Goal: Find specific page/section: Find specific page/section

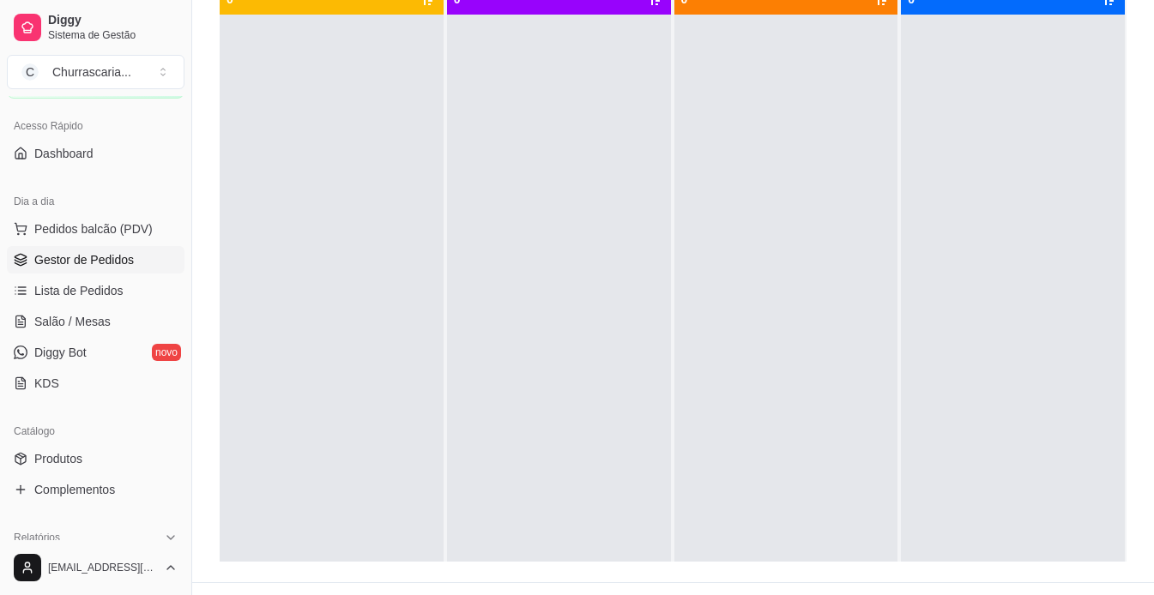
scroll to position [225, 0]
click at [246, 356] on div at bounding box center [332, 312] width 224 height 595
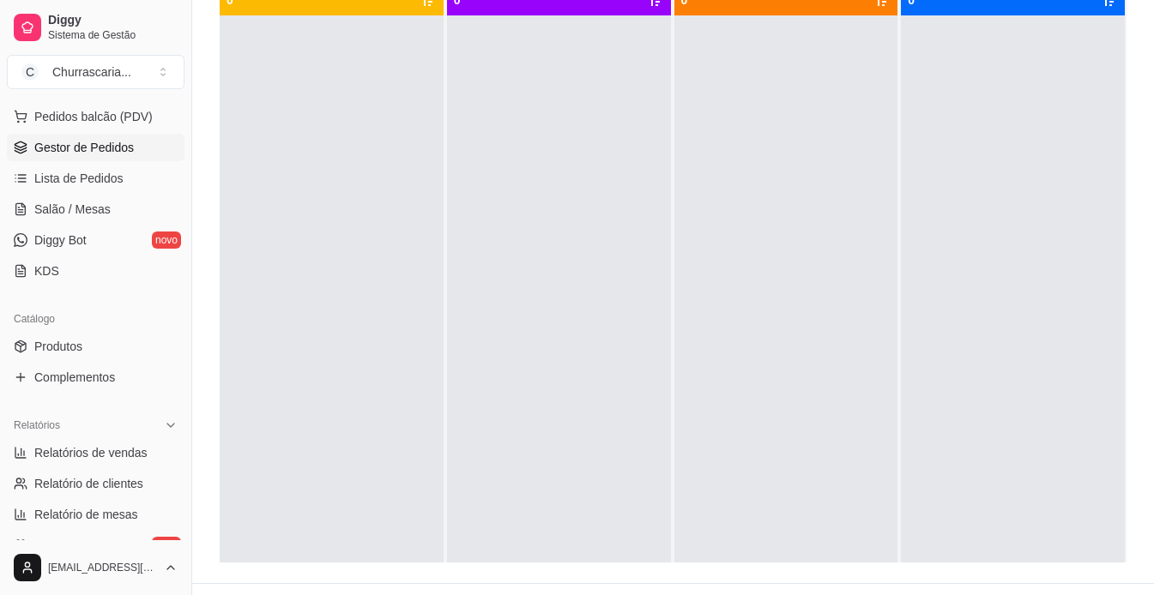
scroll to position [385, 0]
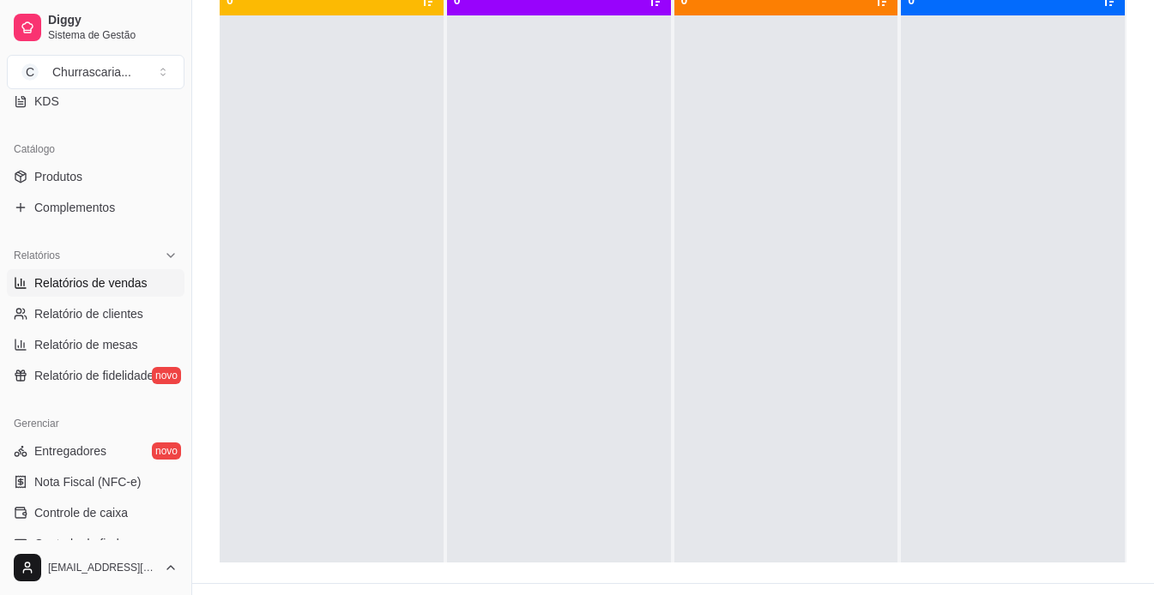
click at [137, 287] on span "Relatórios de vendas" at bounding box center [90, 282] width 113 height 17
select select "ALL"
select select "0"
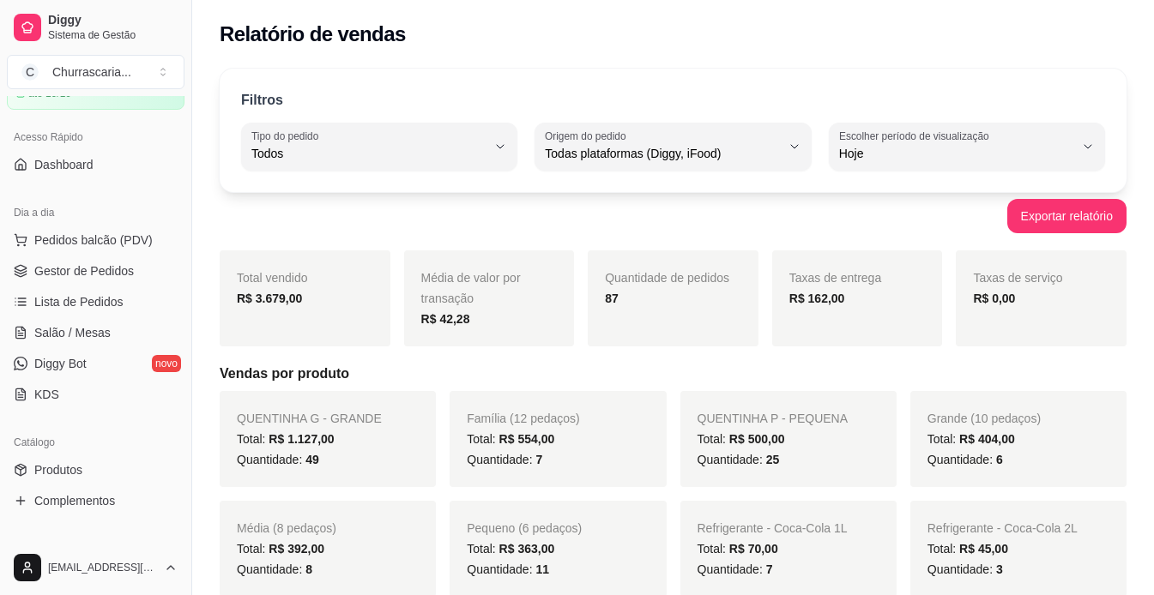
scroll to position [91, 0]
click at [112, 273] on span "Gestor de Pedidos" at bounding box center [83, 271] width 99 height 17
